Goal: Find specific page/section: Find specific page/section

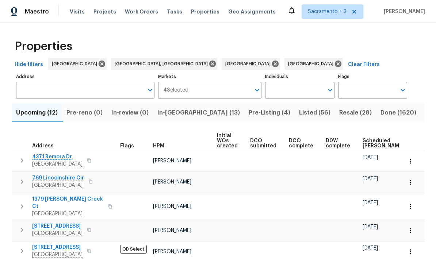
click at [119, 90] on input "Address" at bounding box center [79, 90] width 127 height 17
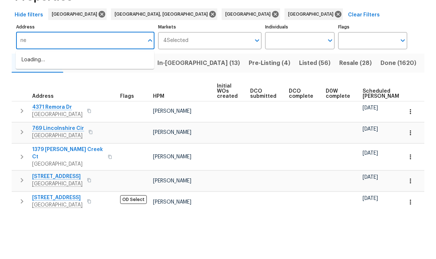
type input "n"
type input "bennoel"
click at [99, 104] on li "[STREET_ADDRESS]" at bounding box center [85, 110] width 138 height 12
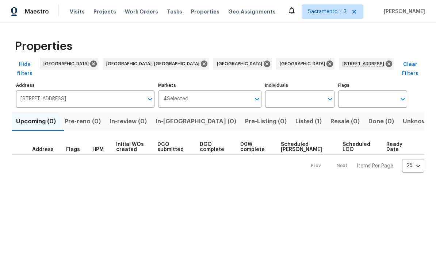
click at [295, 116] on span "Listed (1)" at bounding box center [308, 121] width 26 height 10
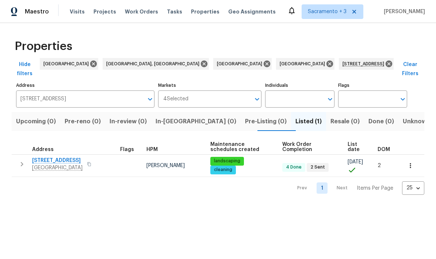
click at [88, 160] on button "button" at bounding box center [89, 164] width 9 height 10
click at [58, 164] on span "[GEOGRAPHIC_DATA]" at bounding box center [57, 167] width 50 height 7
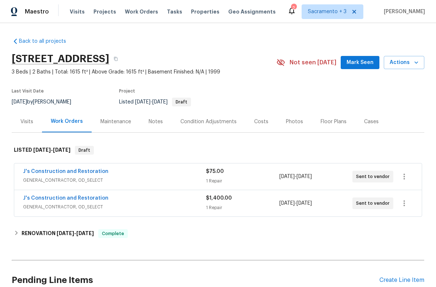
click at [20, 43] on link "Back to all projects" at bounding box center [47, 41] width 70 height 7
